Goal: Task Accomplishment & Management: Complete application form

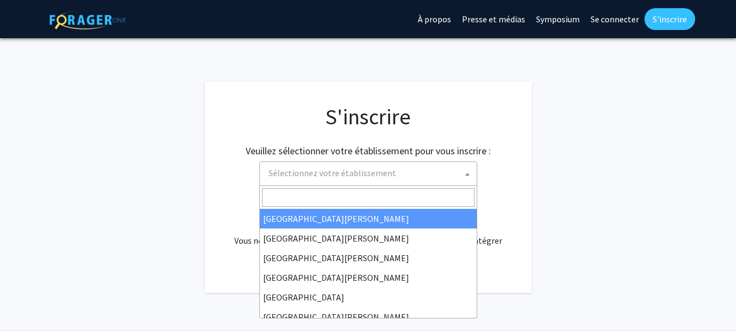
click at [463, 173] on span at bounding box center [467, 174] width 11 height 24
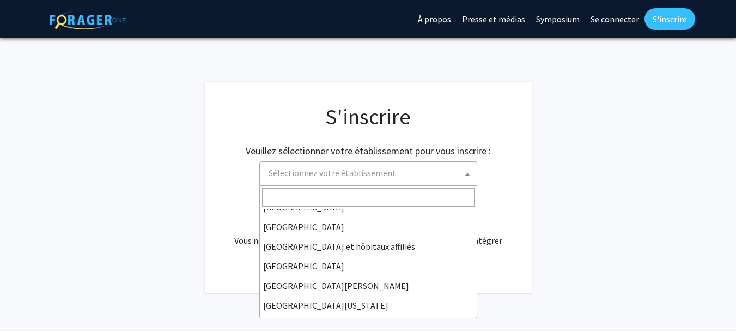
scroll to position [152, 0]
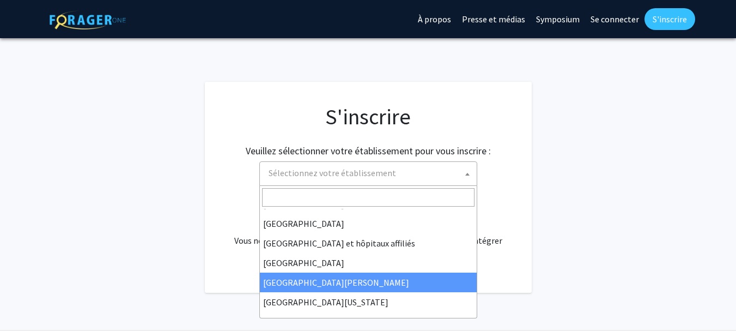
select select "1"
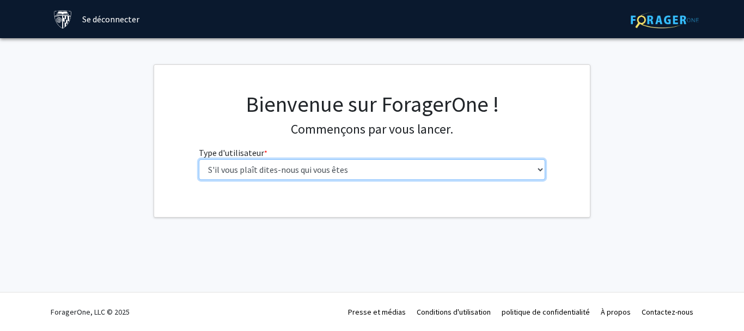
click at [536, 176] on select "S'il vous plaît dites-nous qui vous êtes Étudiant de premier cycle Étudiant à l…" at bounding box center [372, 169] width 347 height 21
